Goal: Task Accomplishment & Management: Manage account settings

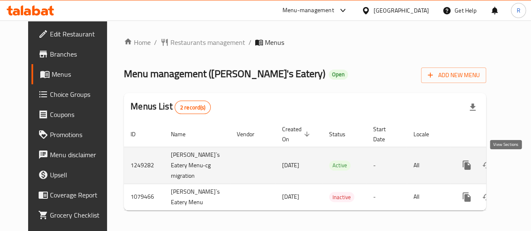
click at [522, 167] on icon "enhanced table" at bounding box center [527, 165] width 10 height 10
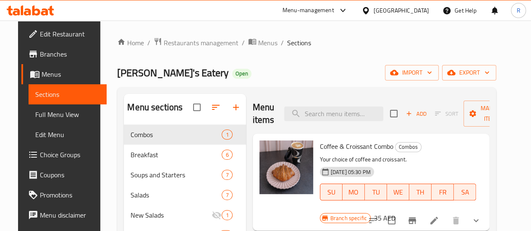
click at [58, 154] on span "Choice Groups" at bounding box center [70, 155] width 60 height 10
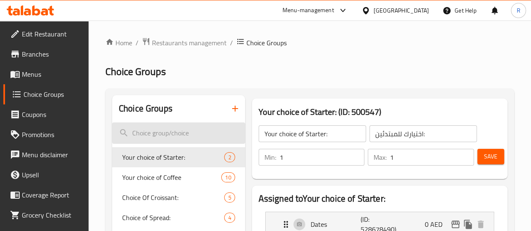
click at [162, 136] on input "search" at bounding box center [178, 132] width 133 height 21
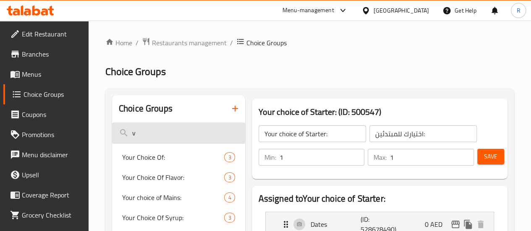
click at [162, 136] on input "v" at bounding box center [178, 132] width 133 height 21
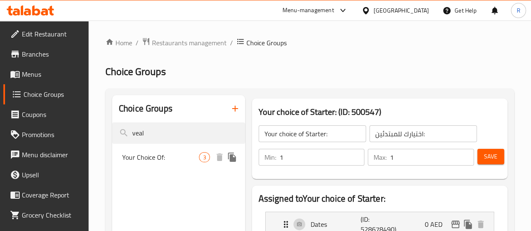
type input "veal"
click at [159, 161] on span "Your Choice Of:" at bounding box center [160, 157] width 77 height 10
type input "Your Choice Of:"
type input "إختيارك من:"
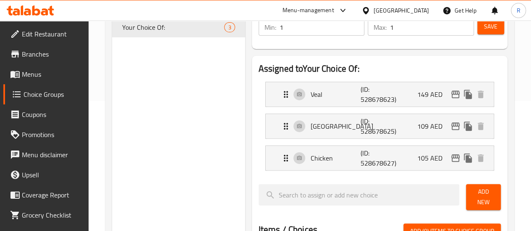
scroll to position [132, 0]
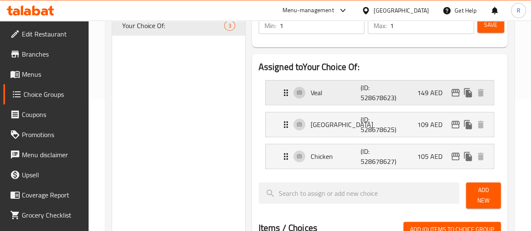
click at [432, 91] on p "149 AED" at bounding box center [433, 93] width 32 height 10
drag, startPoint x: 341, startPoint y: 93, endPoint x: 322, endPoint y: 96, distance: 19.2
click at [322, 96] on p "Veal" at bounding box center [335, 93] width 50 height 10
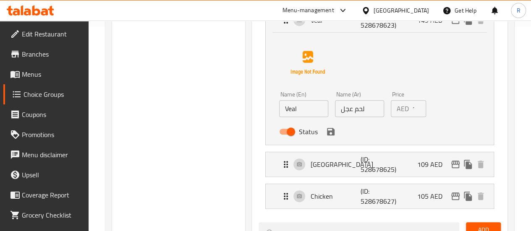
scroll to position [203, 0]
click at [412, 113] on input "148" at bounding box center [419, 109] width 14 height 17
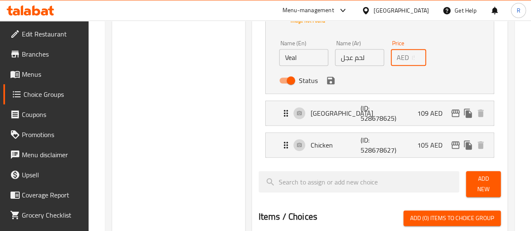
scroll to position [257, 0]
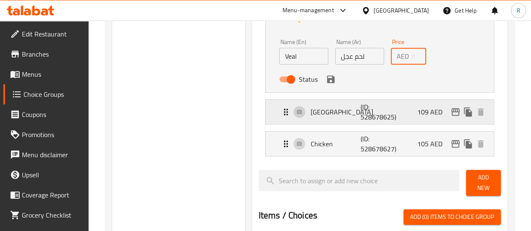
click at [440, 116] on p "109 AED" at bounding box center [433, 112] width 32 height 10
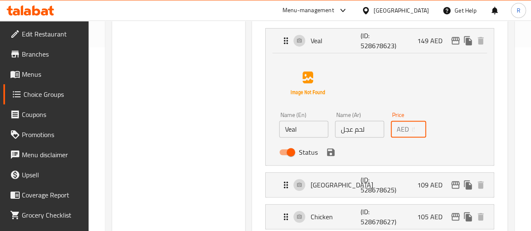
scroll to position [187, 0]
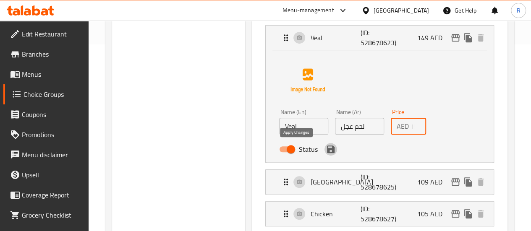
click at [325, 151] on icon "save" at bounding box center [330, 149] width 10 height 10
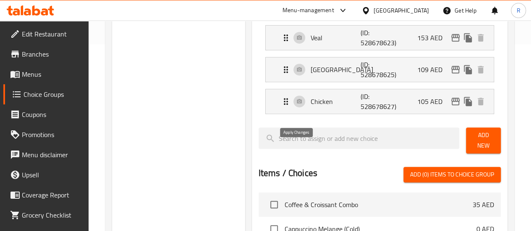
type input "153"
click at [431, 71] on p "109 AED" at bounding box center [433, 70] width 32 height 10
click at [439, 71] on p "109 AED" at bounding box center [433, 70] width 32 height 10
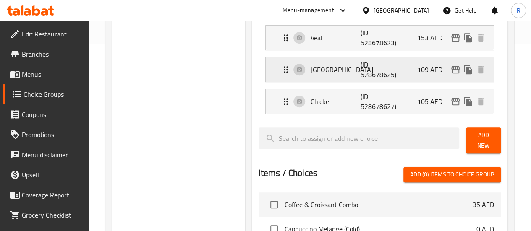
click at [439, 71] on p "109 AED" at bounding box center [433, 70] width 32 height 10
click at [281, 71] on icon "Expand" at bounding box center [286, 70] width 10 height 10
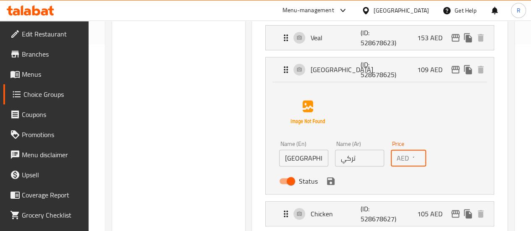
click at [412, 160] on input "109" at bounding box center [419, 158] width 14 height 17
click at [300, 187] on div "Status" at bounding box center [360, 181] width 168 height 23
click at [327, 180] on icon "save" at bounding box center [331, 181] width 8 height 8
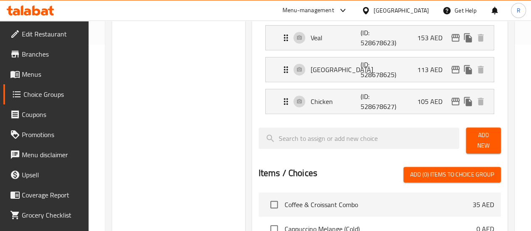
type input "113"
click at [310, 102] on p "Chicken" at bounding box center [335, 101] width 50 height 10
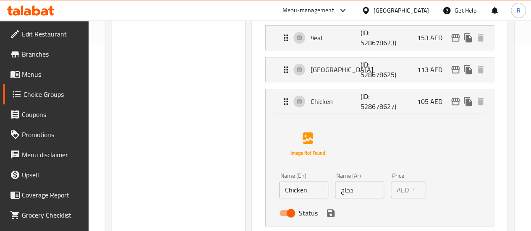
click at [412, 186] on input "106" at bounding box center [419, 190] width 14 height 17
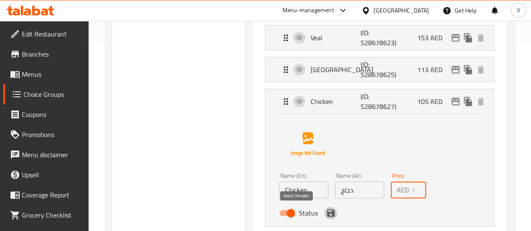
click at [325, 217] on icon "save" at bounding box center [330, 213] width 10 height 10
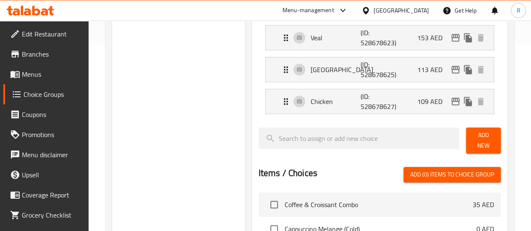
type input "109"
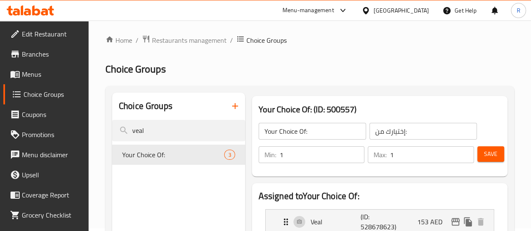
scroll to position [0, 0]
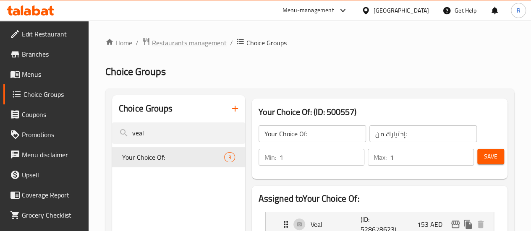
click at [195, 42] on span "Restaurants management" at bounding box center [189, 43] width 75 height 10
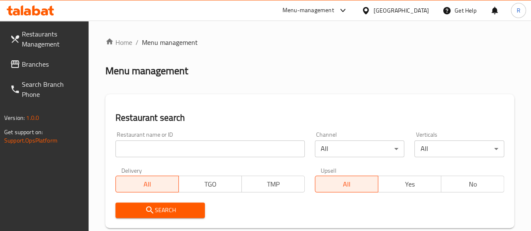
click at [42, 65] on span "Branches" at bounding box center [52, 64] width 60 height 10
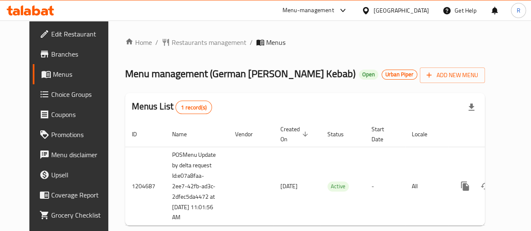
drag, startPoint x: 443, startPoint y: 224, endPoint x: 499, endPoint y: 226, distance: 56.2
click at [484, 226] on div "ID Name Vendor Created On sorted descending Status Start Date Locale Actions 12…" at bounding box center [304, 174] width 359 height 104
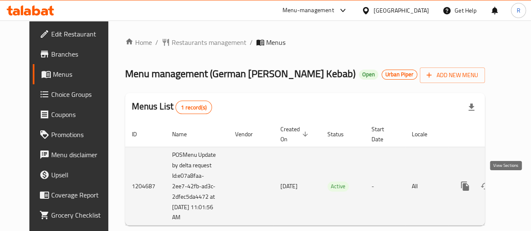
click at [520, 185] on icon "enhanced table" at bounding box center [525, 186] width 10 height 10
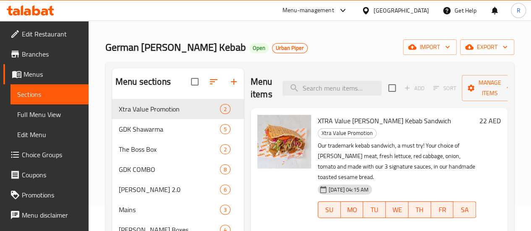
scroll to position [18, 0]
